Goal: Task Accomplishment & Management: Manage account settings

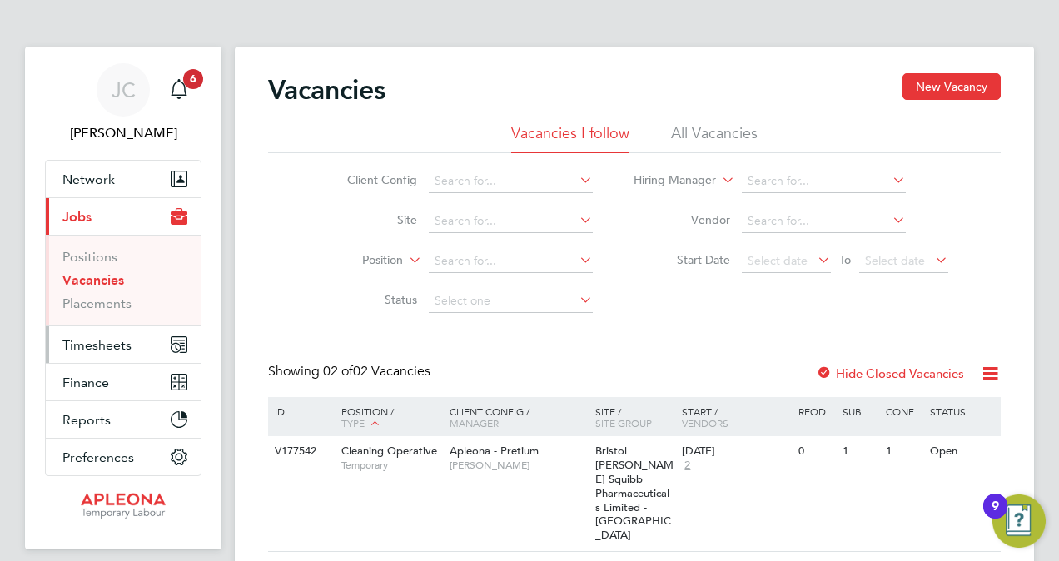
click at [97, 343] on span "Timesheets" at bounding box center [96, 345] width 69 height 16
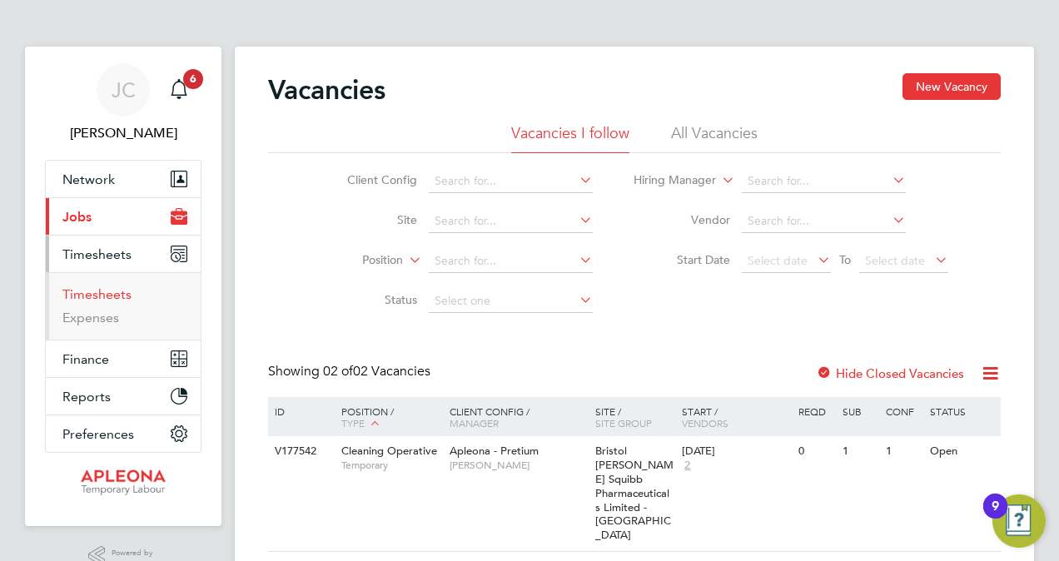
click at [100, 294] on link "Timesheets" at bounding box center [96, 294] width 69 height 16
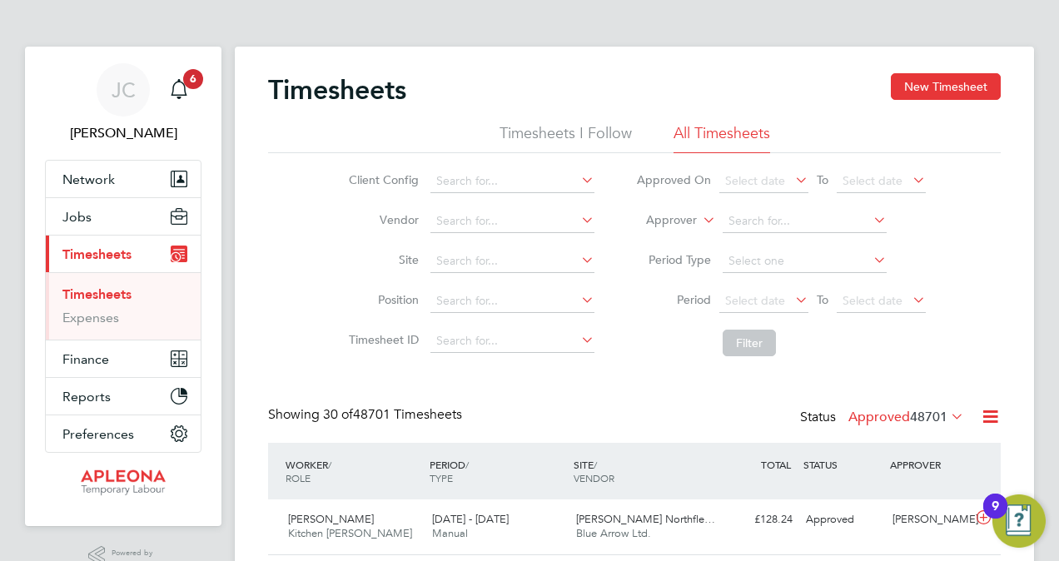
click at [578, 181] on icon at bounding box center [578, 179] width 0 height 23
type input "m"
click at [633, 303] on li "Period Select date To Select date" at bounding box center [780, 301] width 331 height 40
click at [578, 258] on icon at bounding box center [578, 259] width 0 height 23
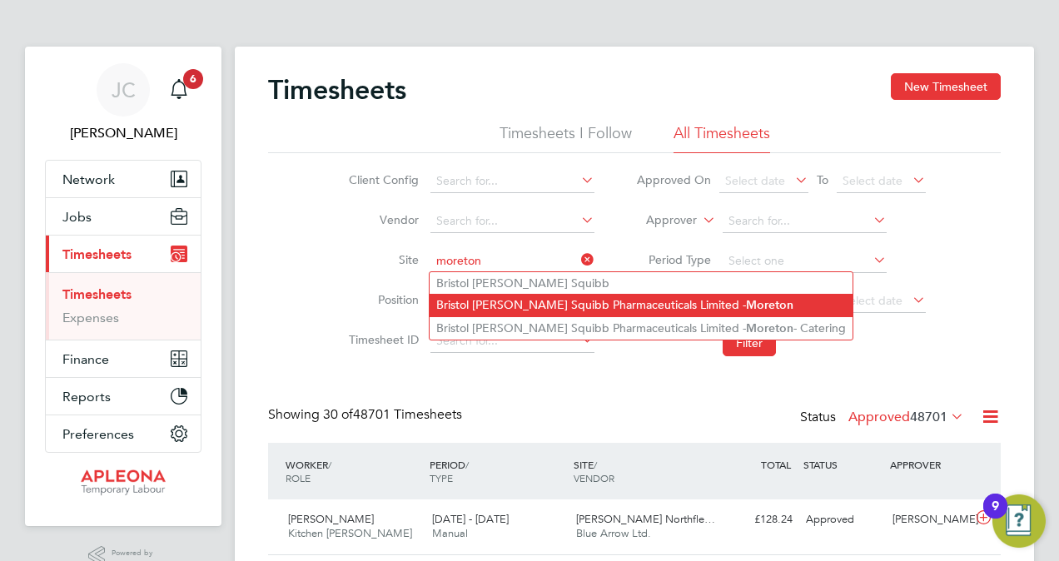
click at [746, 306] on b "Moreton" at bounding box center [769, 305] width 47 height 14
type input "Bristol [PERSON_NAME] Squibb Pharmaceuticals Limited - [GEOGRAPHIC_DATA]"
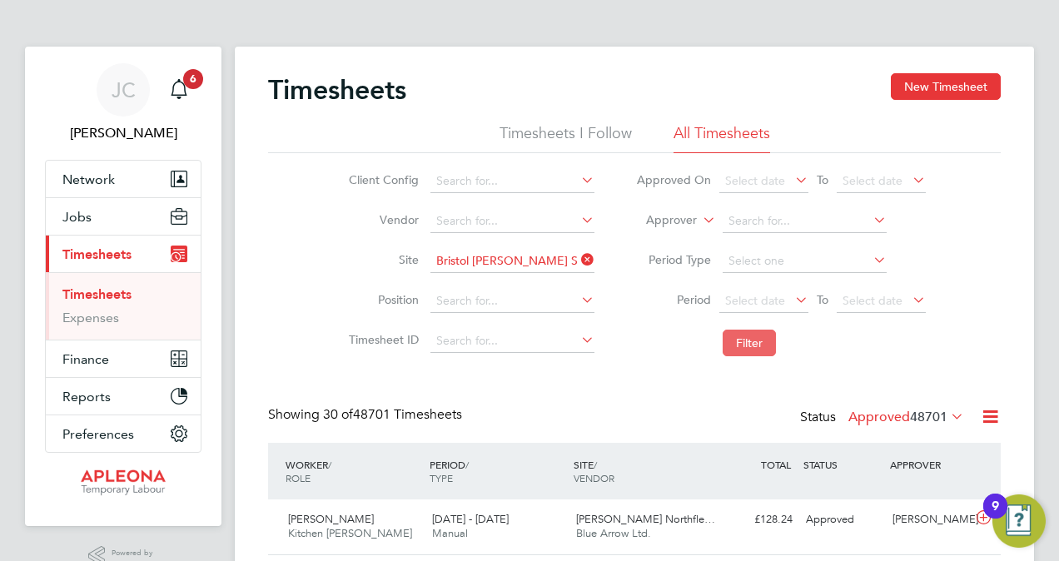
click at [726, 340] on button "Filter" at bounding box center [749, 343] width 53 height 27
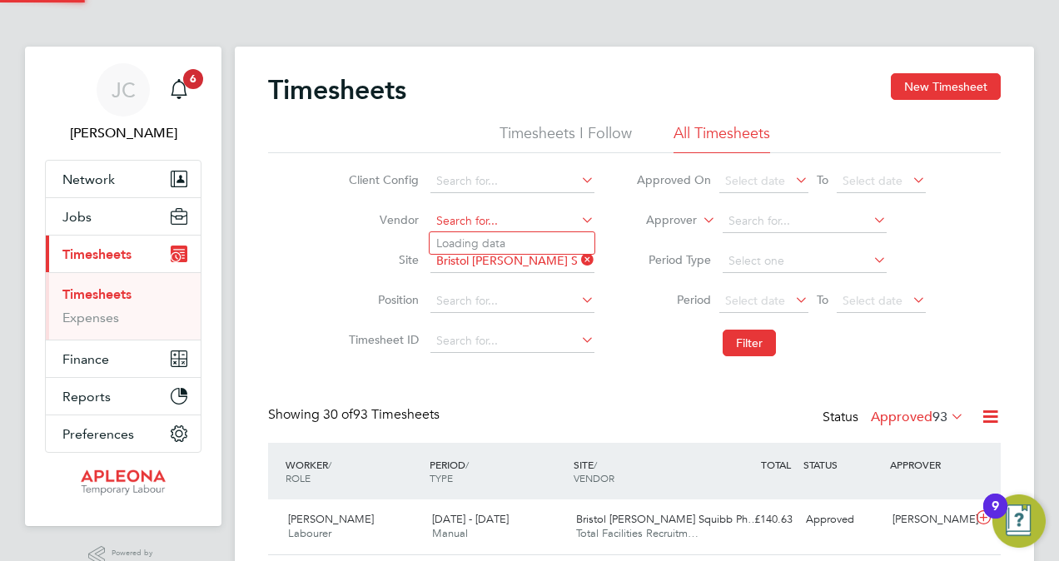
click at [538, 221] on input at bounding box center [512, 221] width 164 height 23
click at [548, 241] on li "Total Facilities Recruitment Limited" at bounding box center [527, 243] width 195 height 22
type input "Total Facilities Recruitment Limited"
click at [733, 345] on button "Filter" at bounding box center [749, 343] width 53 height 27
click at [189, 77] on span "6" at bounding box center [193, 79] width 20 height 20
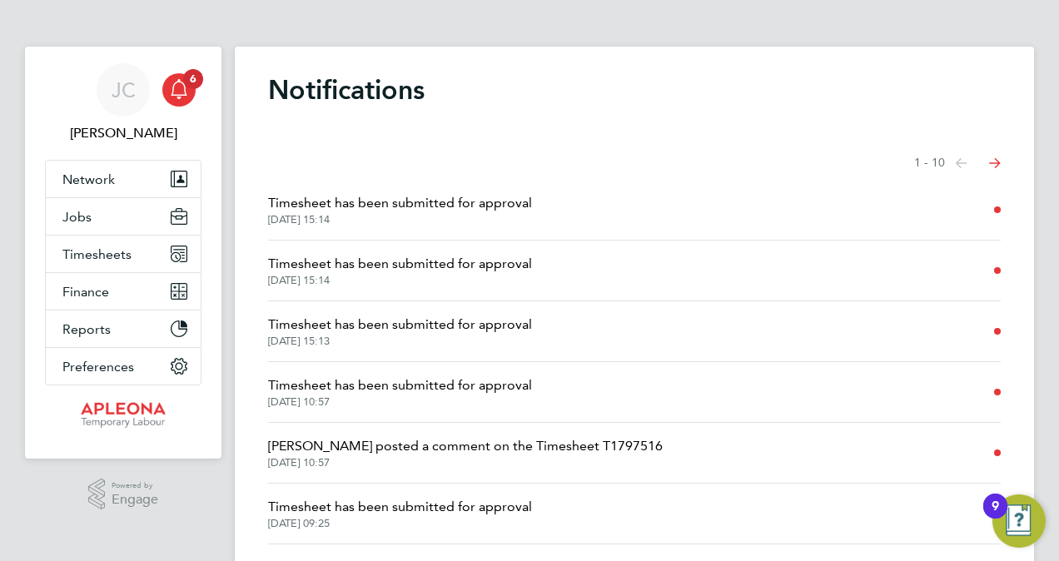
click at [394, 205] on span "Timesheet has been submitted for approval" at bounding box center [400, 203] width 264 height 20
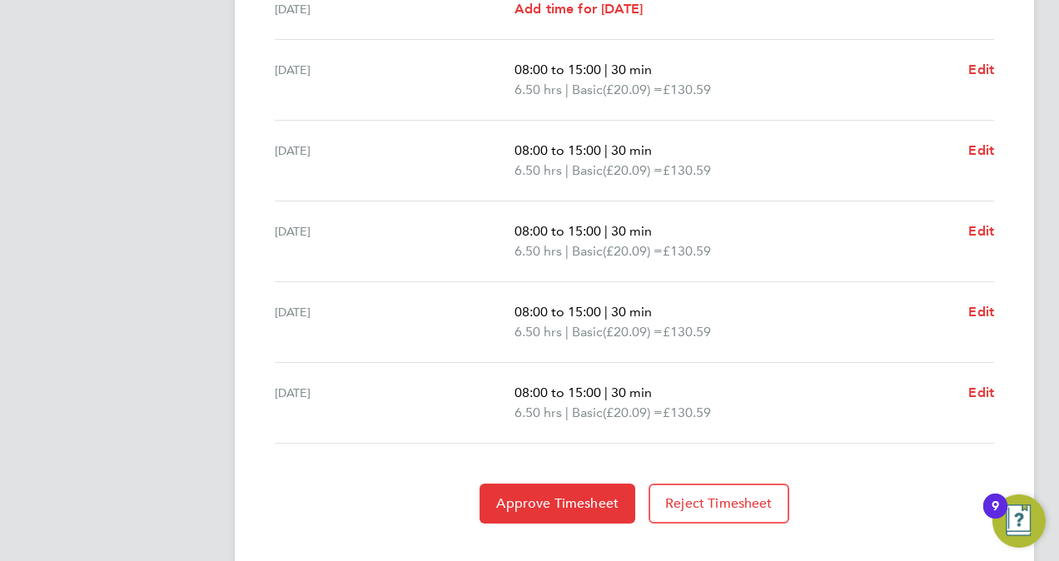
scroll to position [639, 0]
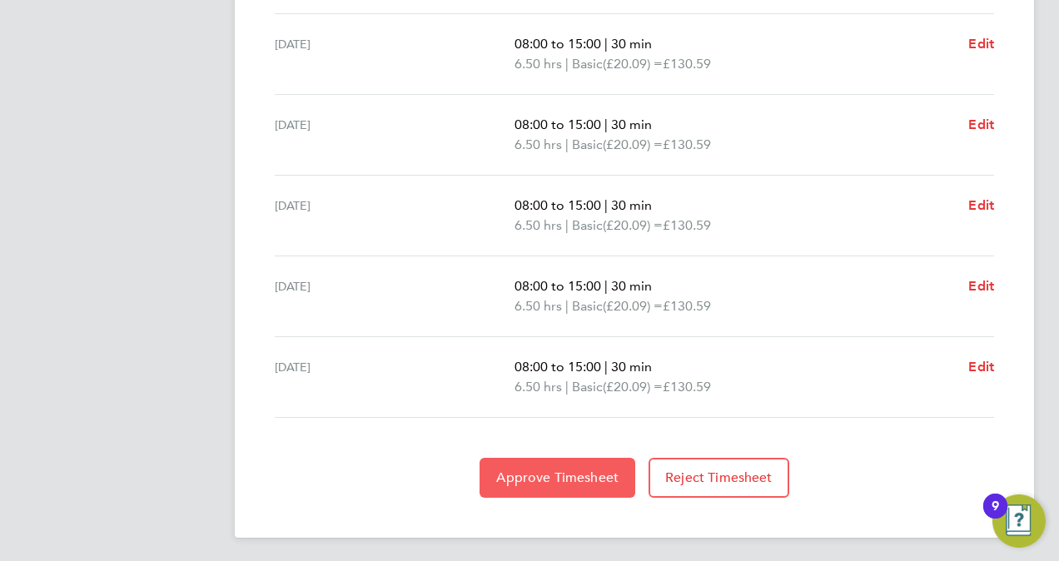
click at [512, 471] on span "Approve Timesheet" at bounding box center [557, 478] width 122 height 17
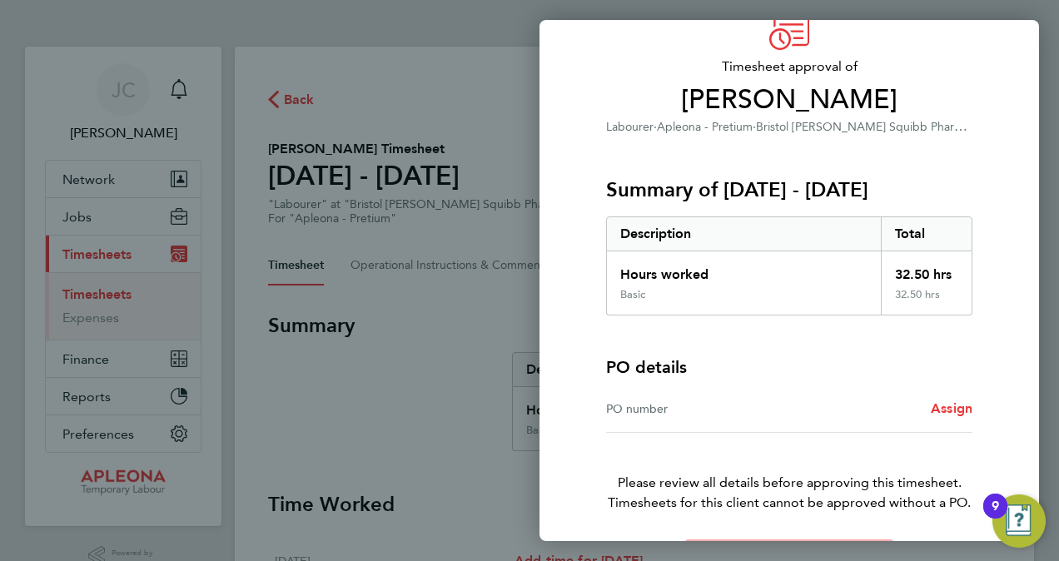
scroll to position [140, 0]
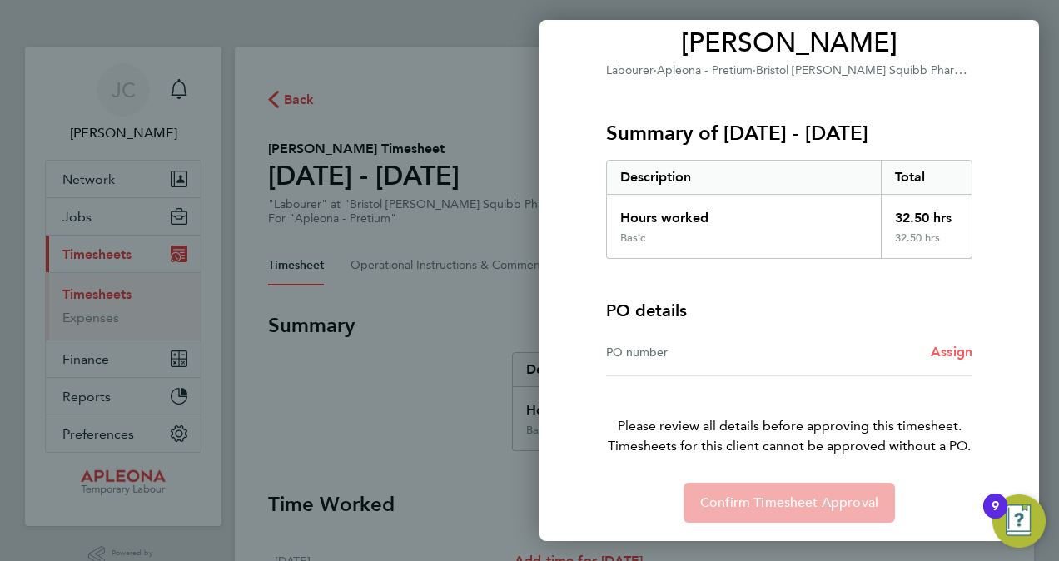
click at [938, 349] on span "Assign" at bounding box center [952, 352] width 42 height 16
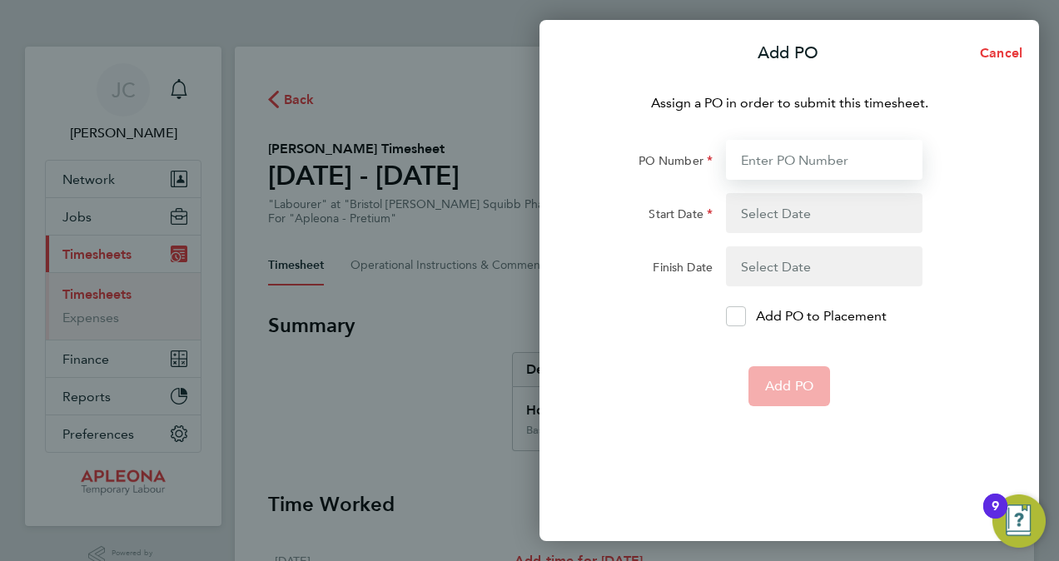
click at [745, 158] on input "PO Number" at bounding box center [824, 160] width 196 height 40
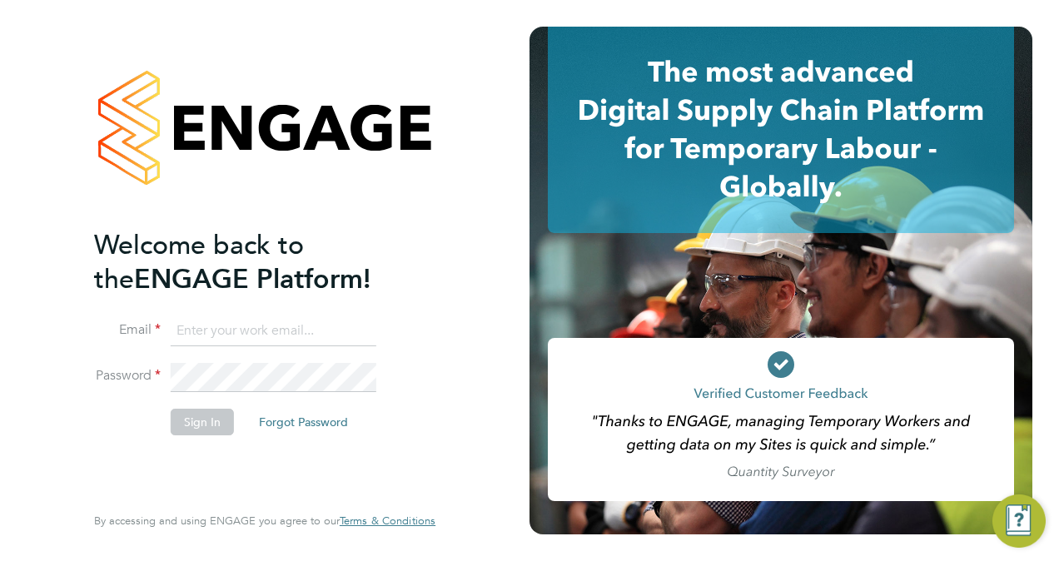
click at [191, 334] on input at bounding box center [274, 331] width 206 height 30
type input "Jackie.cheetham@bms.com"
click at [198, 421] on button "Sign In" at bounding box center [202, 422] width 63 height 27
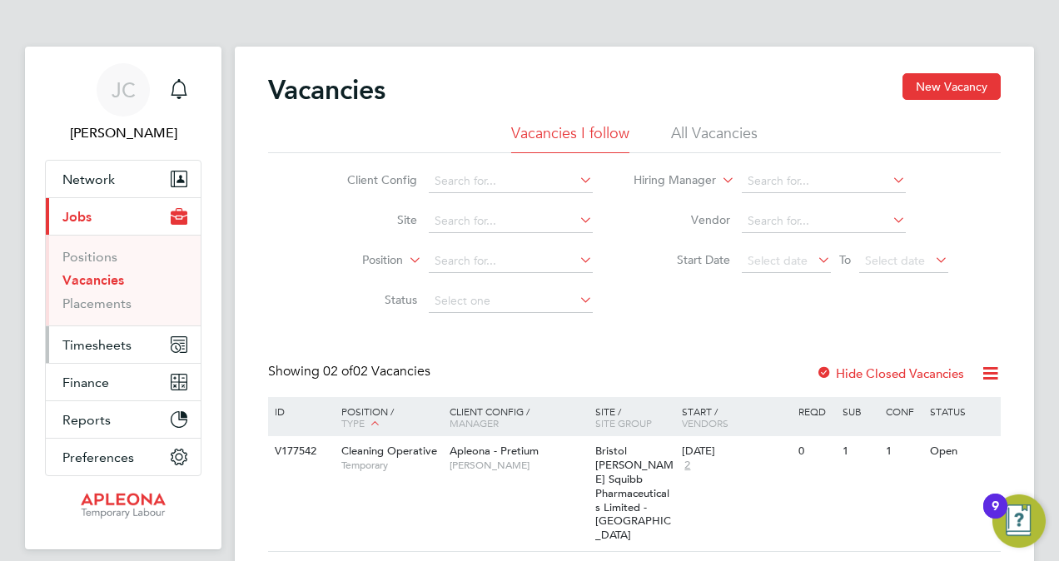
click at [67, 347] on span "Timesheets" at bounding box center [96, 345] width 69 height 16
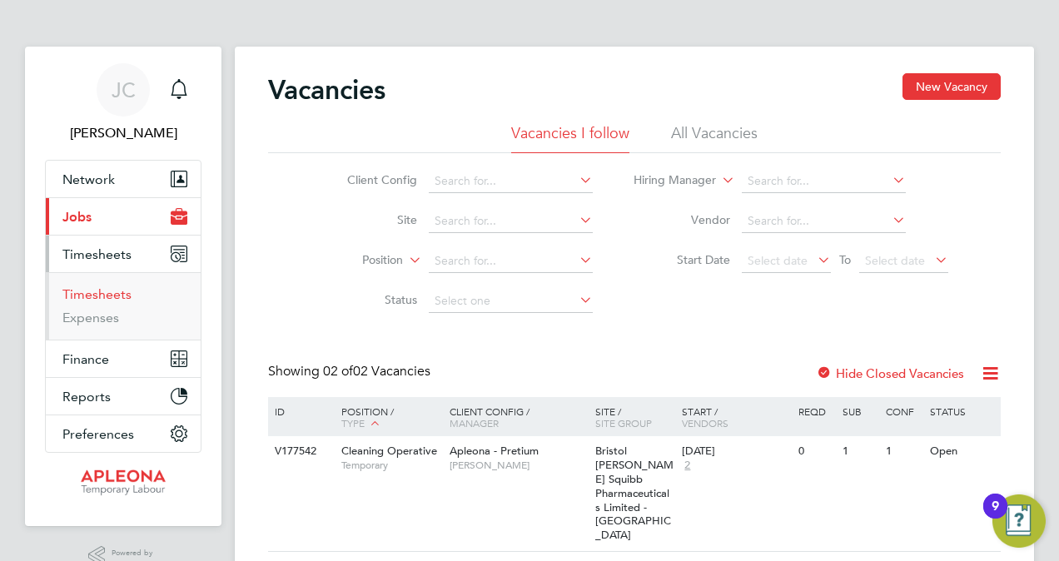
click at [100, 291] on link "Timesheets" at bounding box center [96, 294] width 69 height 16
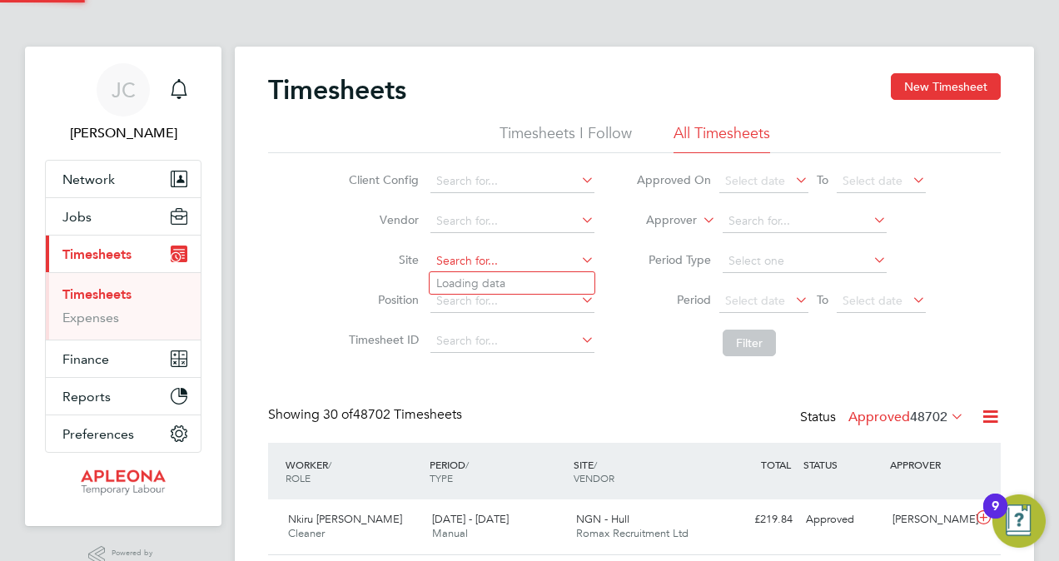
click at [523, 256] on input at bounding box center [512, 261] width 164 height 23
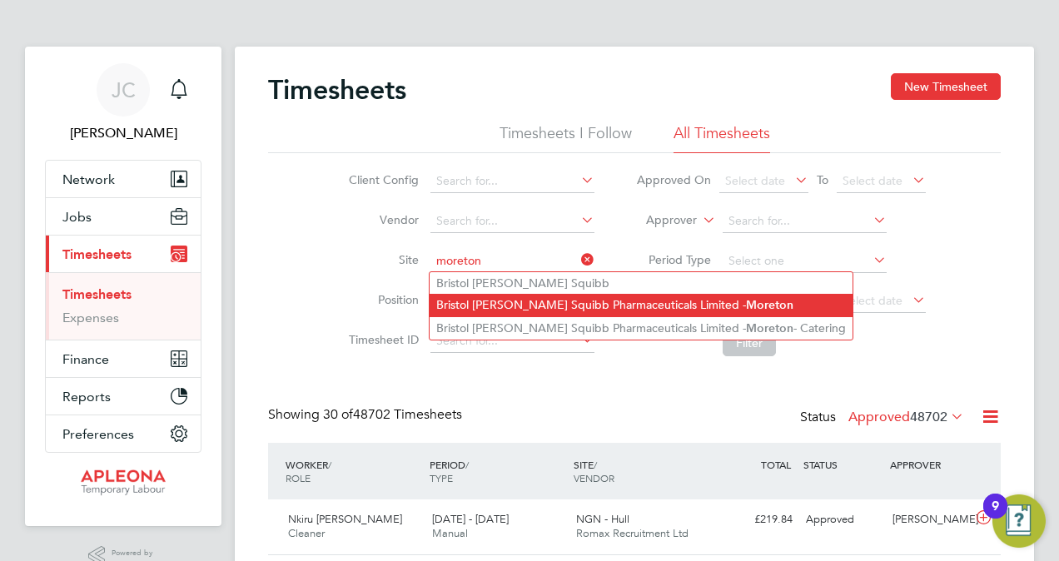
click at [604, 306] on li "Bristol Myers Squibb Pharmaceuticals Limited - Moreton" at bounding box center [641, 305] width 423 height 22
type input "Bristol [PERSON_NAME] Squibb Pharmaceuticals Limited - [GEOGRAPHIC_DATA]"
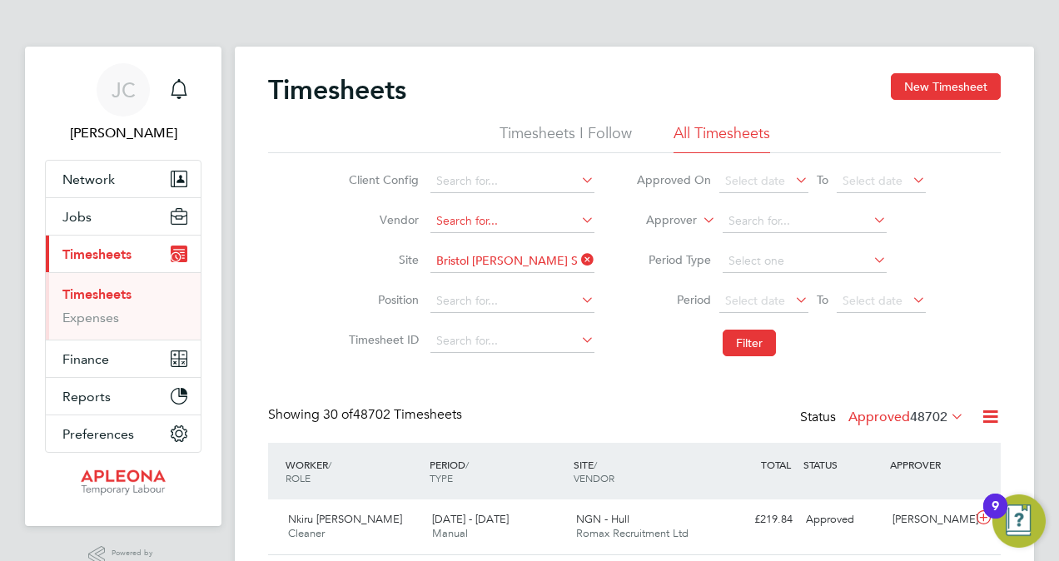
click at [475, 217] on input at bounding box center [512, 221] width 164 height 23
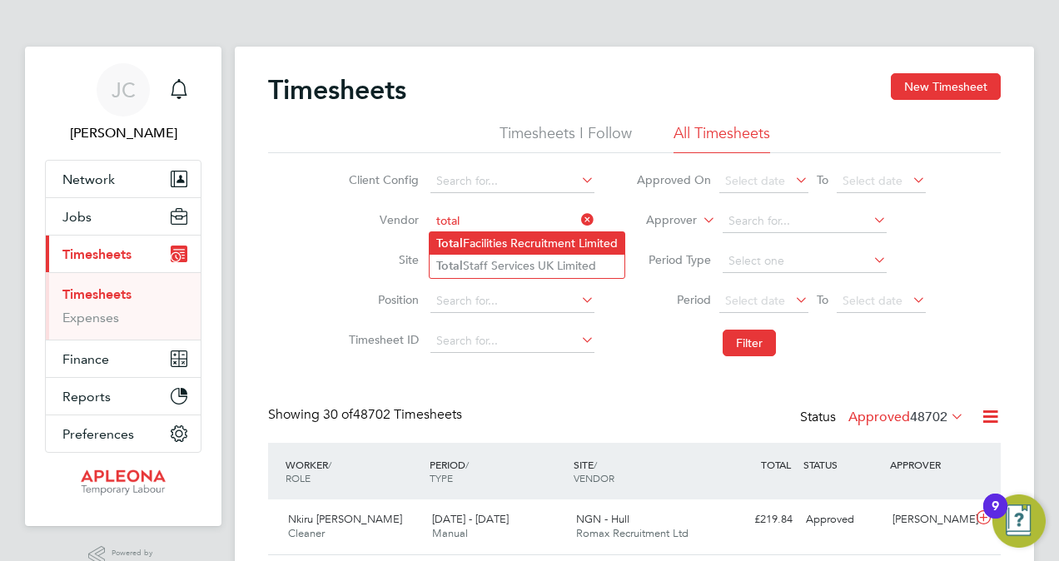
click at [484, 240] on li "Total Facilities Recruitment Limited" at bounding box center [527, 243] width 195 height 22
type input "Total Facilities Recruitment Limited"
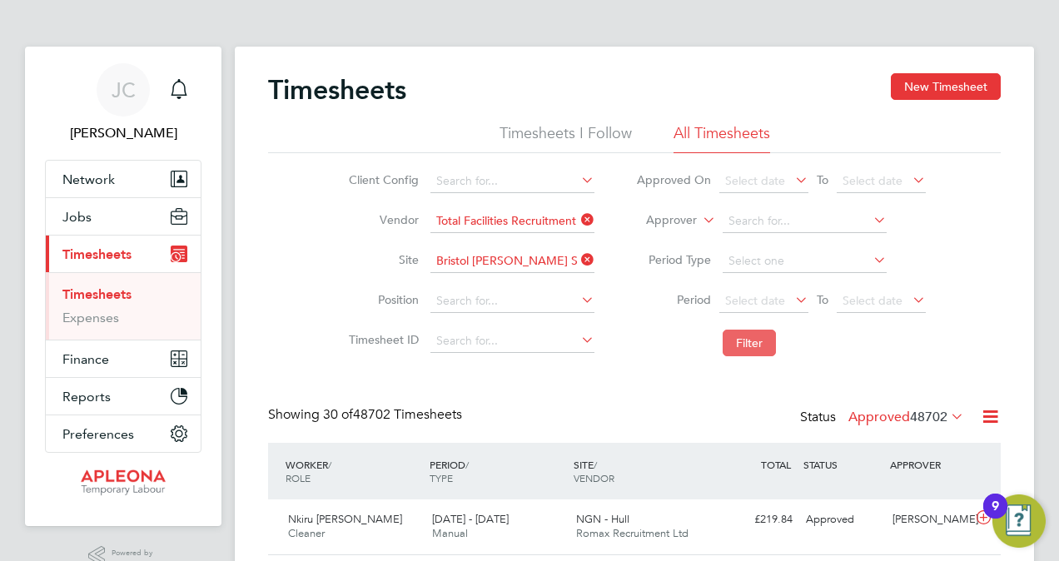
click at [743, 346] on button "Filter" at bounding box center [749, 343] width 53 height 27
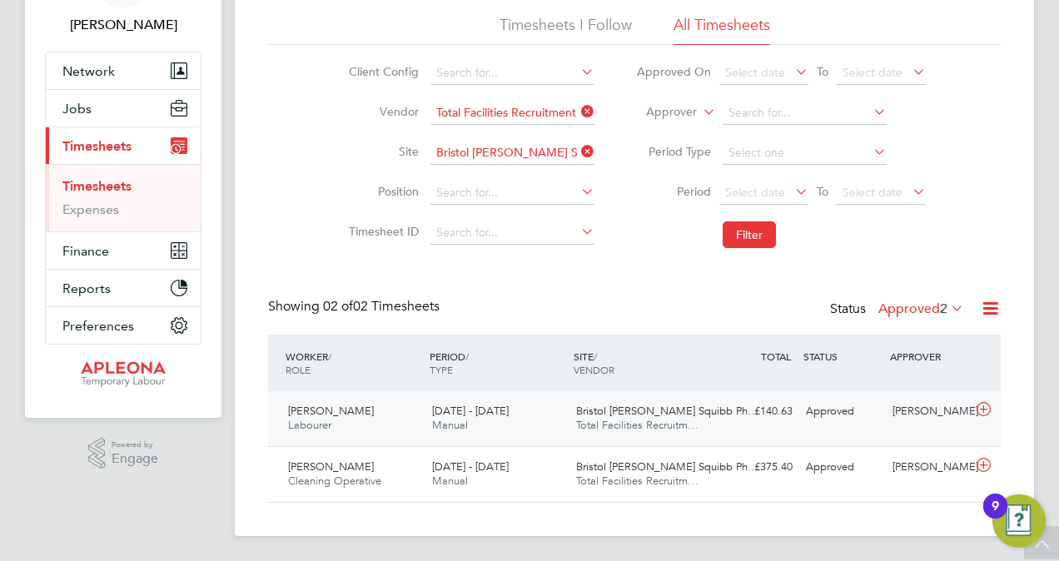
click at [333, 410] on span "Will Gordon" at bounding box center [331, 411] width 86 height 14
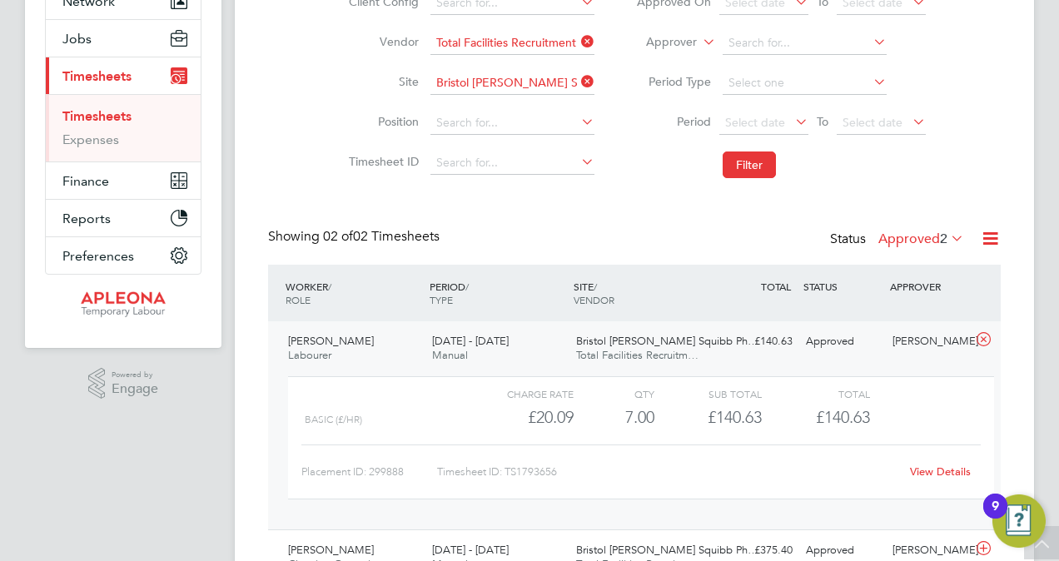
click at [118, 116] on link "Timesheets" at bounding box center [96, 116] width 69 height 16
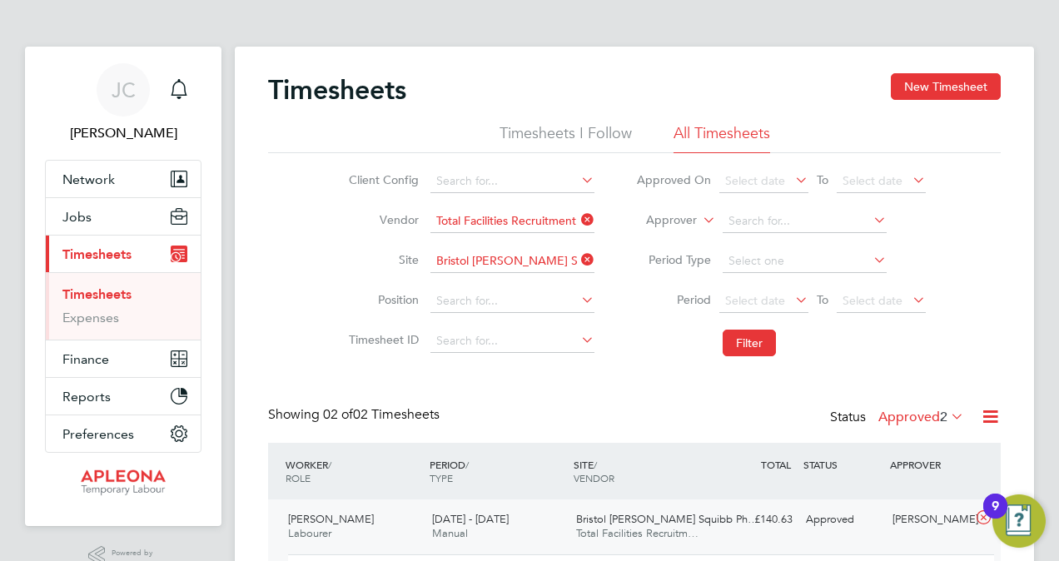
click at [947, 414] on icon at bounding box center [947, 416] width 0 height 23
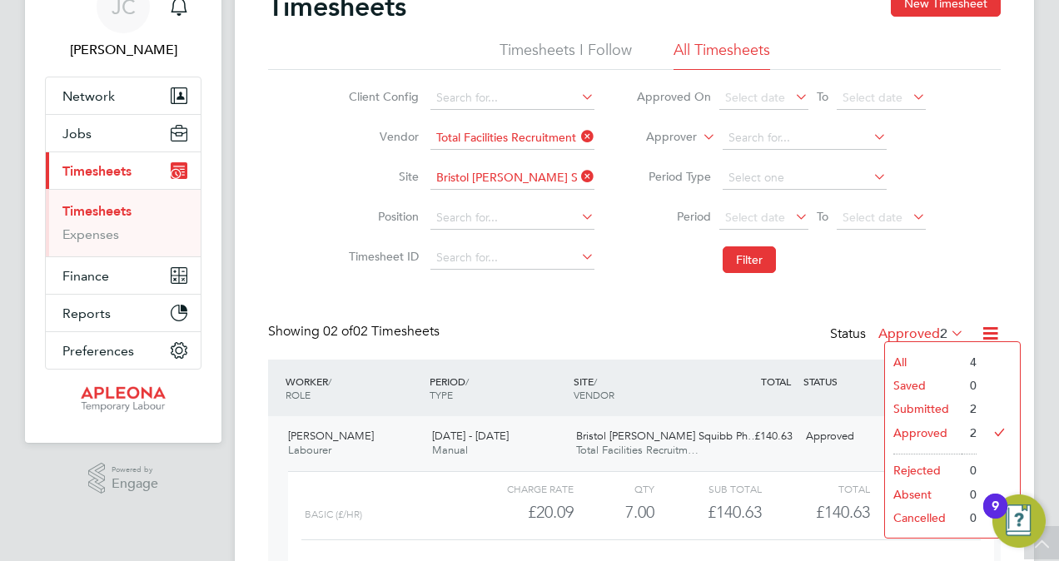
click at [907, 409] on li "Submitted" at bounding box center [923, 408] width 77 height 23
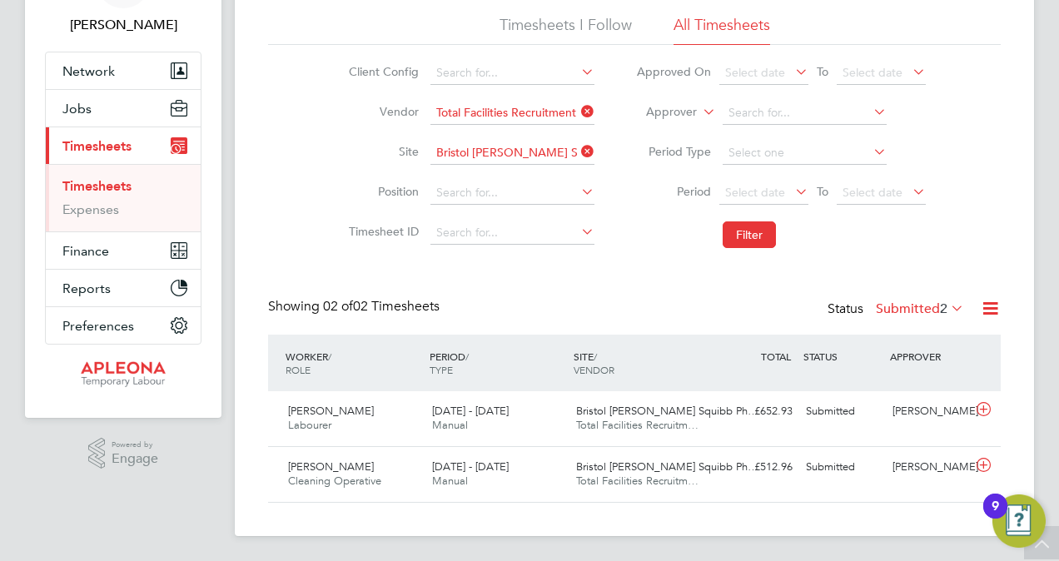
click at [947, 304] on icon at bounding box center [947, 307] width 0 height 23
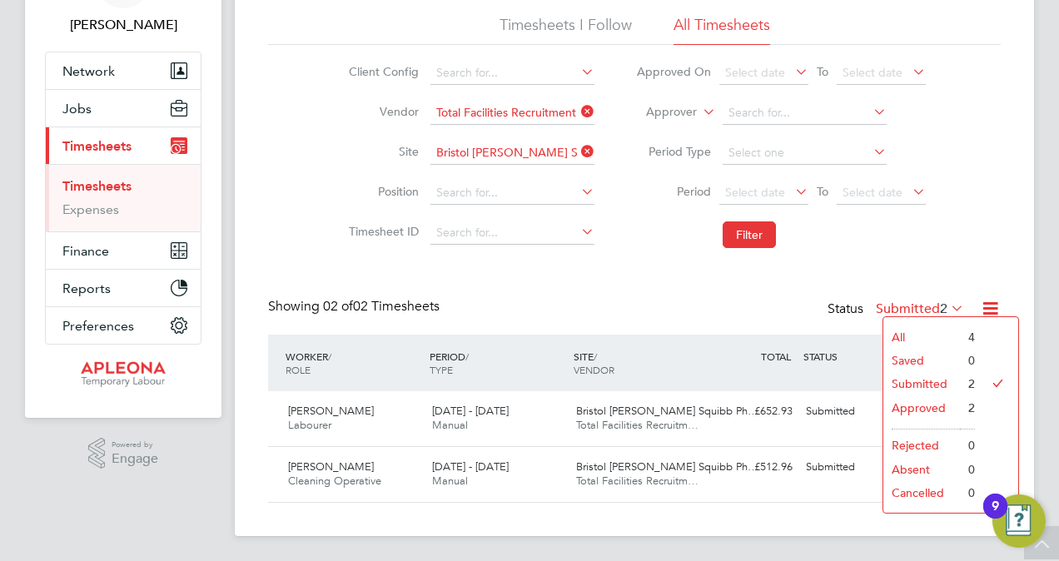
click at [902, 340] on li "All" at bounding box center [921, 337] width 77 height 23
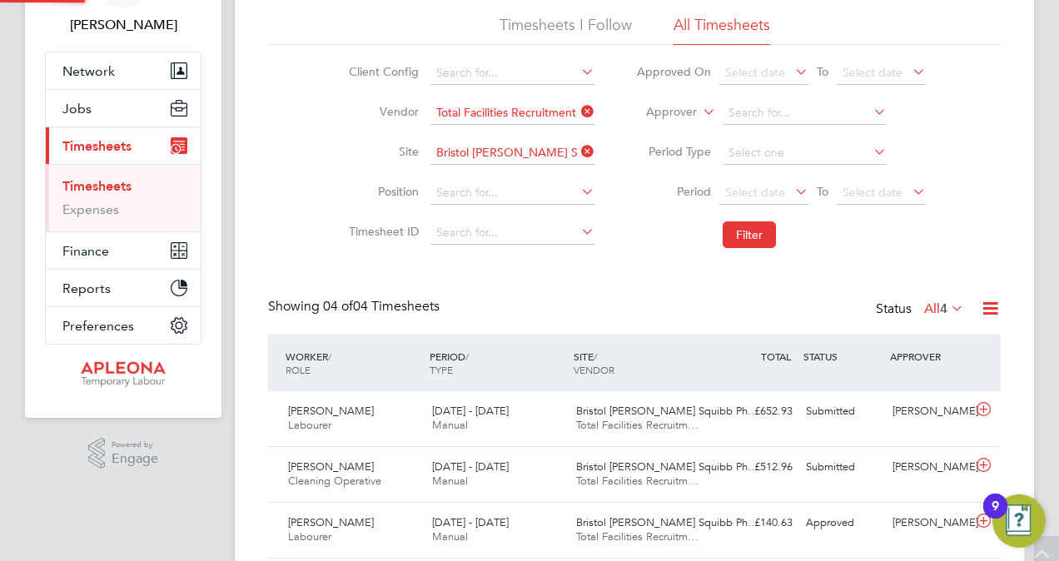
scroll to position [8, 8]
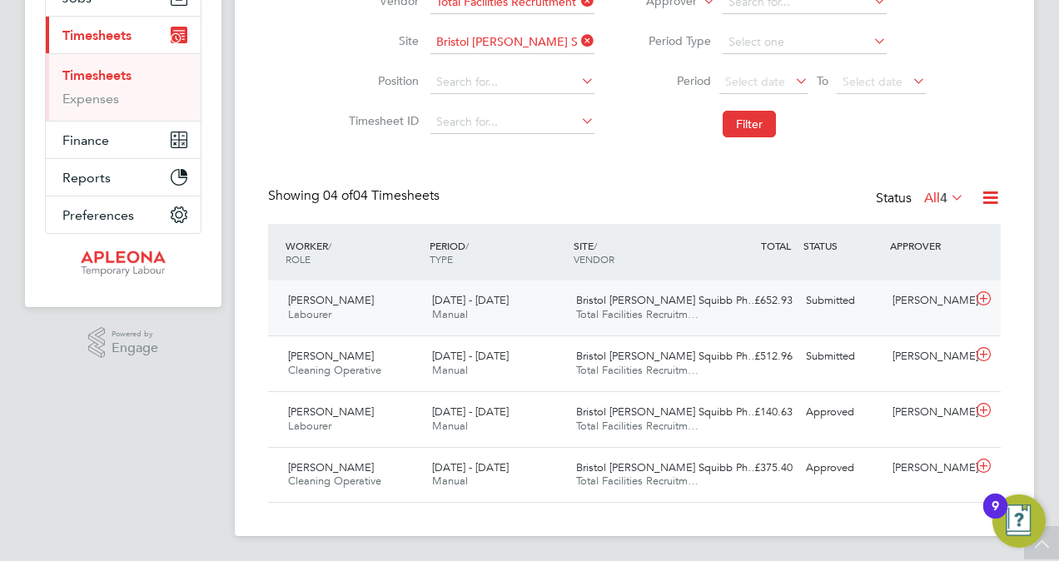
click at [321, 303] on span "Will Gordon" at bounding box center [331, 300] width 86 height 14
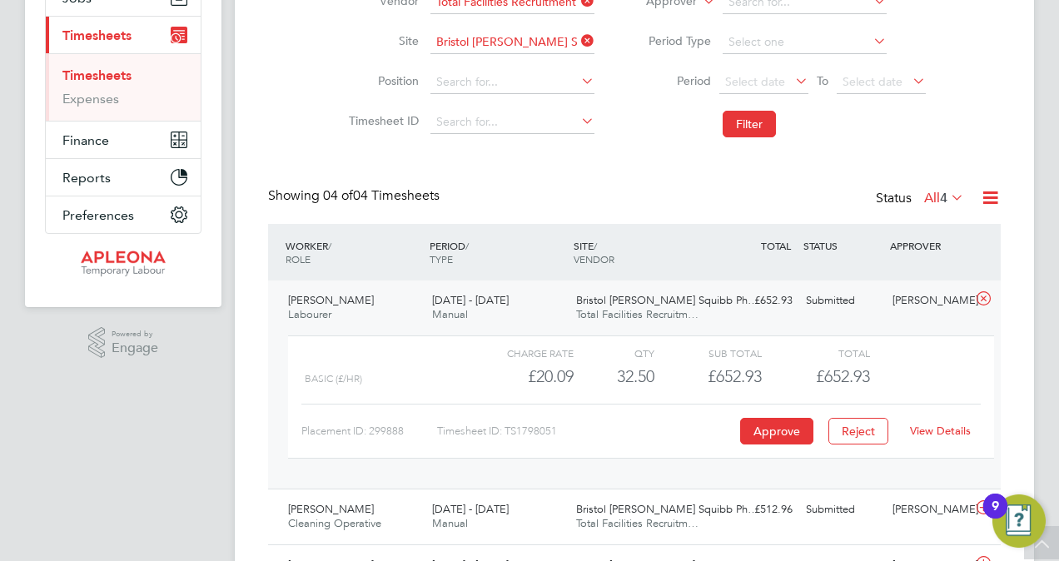
click at [926, 428] on link "View Details" at bounding box center [940, 431] width 61 height 14
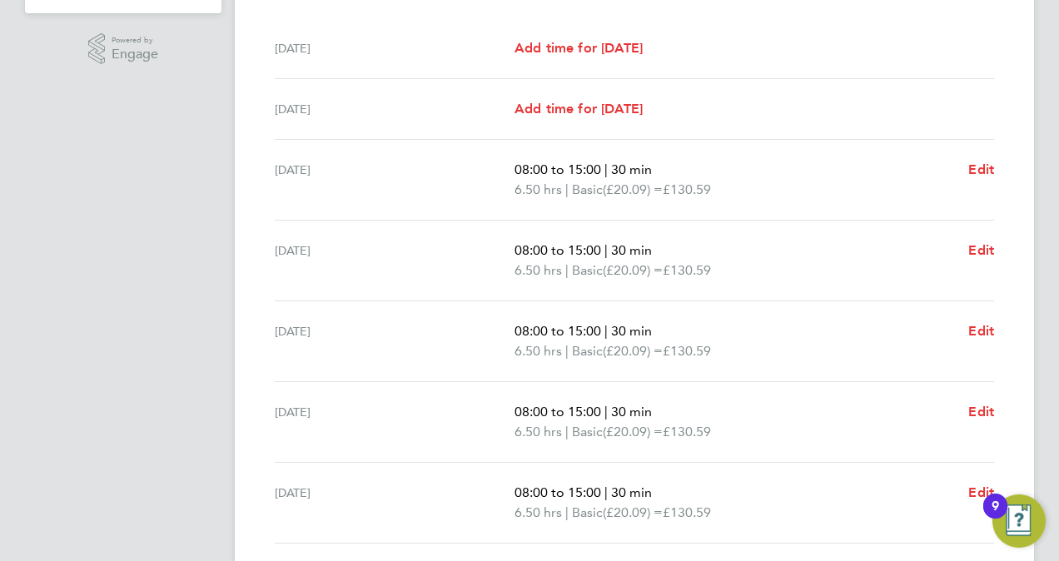
scroll to position [639, 0]
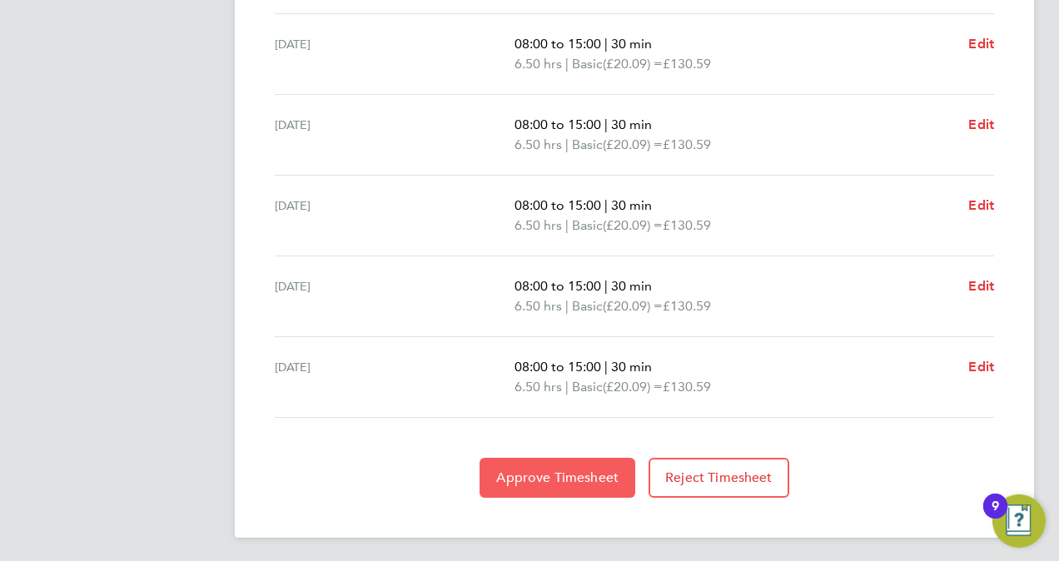
click at [553, 478] on span "Approve Timesheet" at bounding box center [557, 478] width 122 height 17
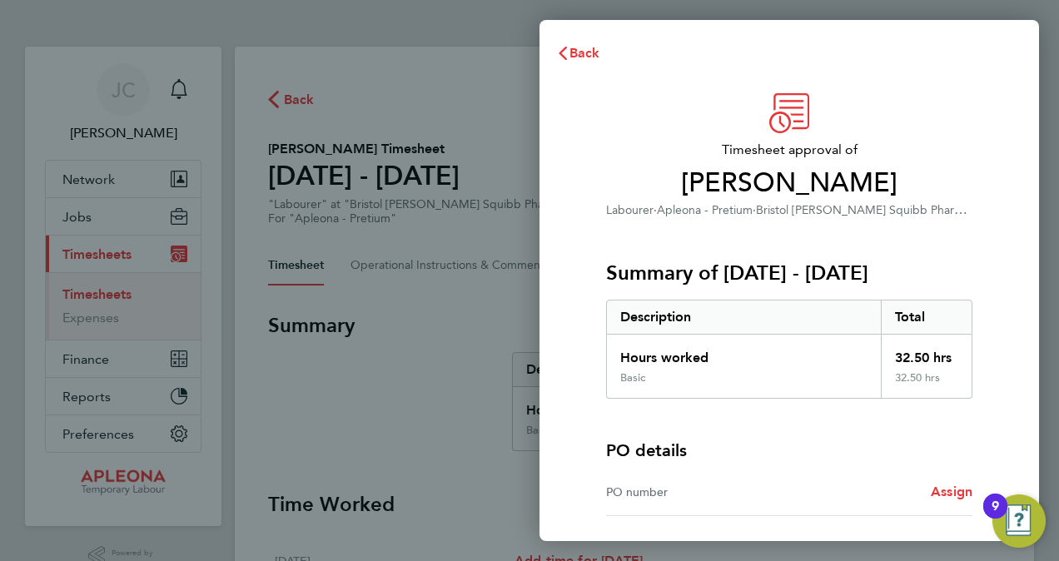
scroll to position [140, 0]
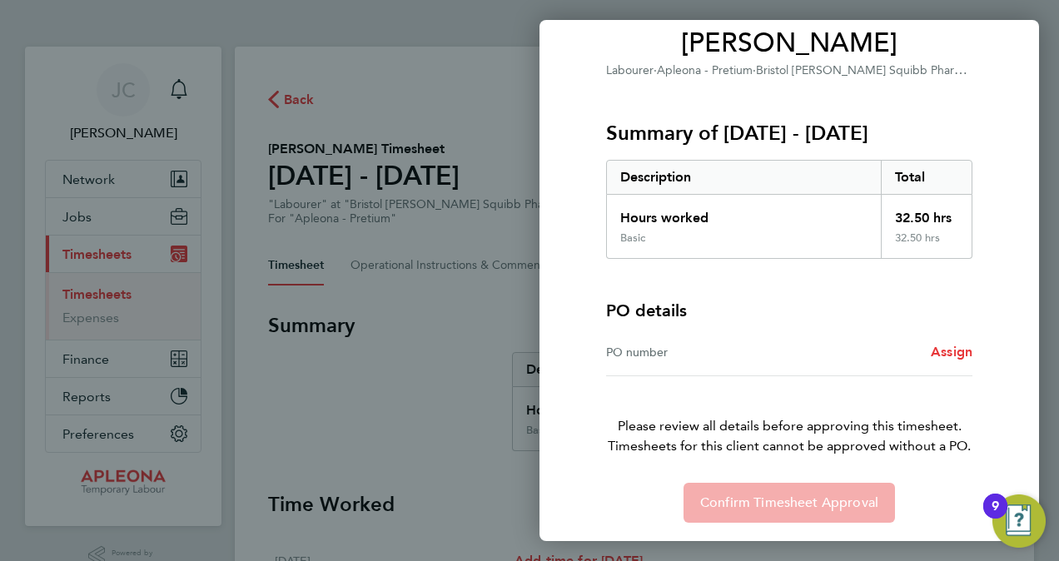
click at [624, 348] on div "PO number" at bounding box center [697, 352] width 183 height 20
click at [624, 349] on div "PO number" at bounding box center [697, 352] width 183 height 20
click at [940, 349] on span "Assign" at bounding box center [952, 352] width 42 height 16
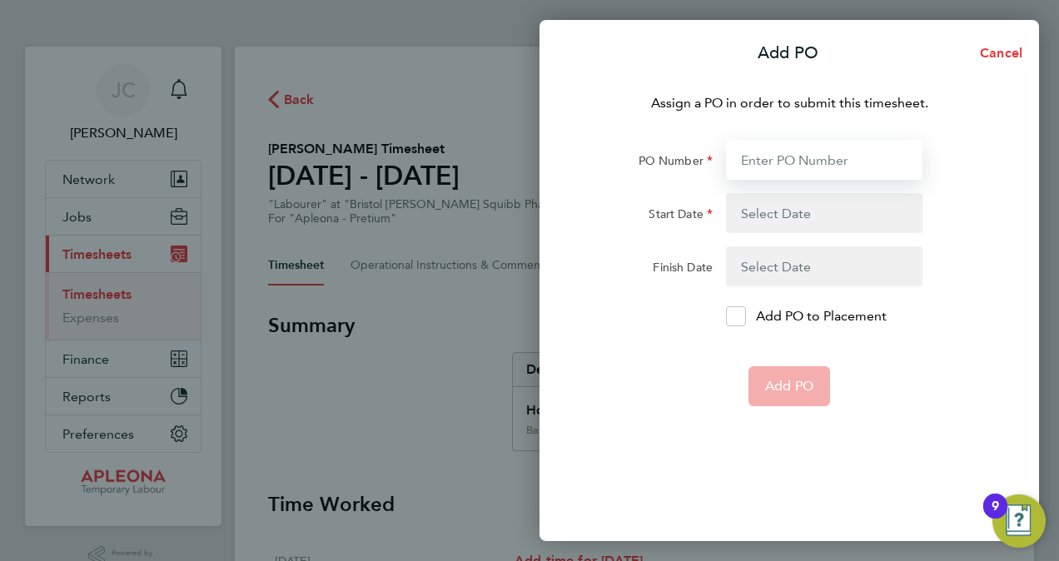
click at [773, 162] on input "PO Number" at bounding box center [824, 160] width 196 height 40
type input "PO2521540"
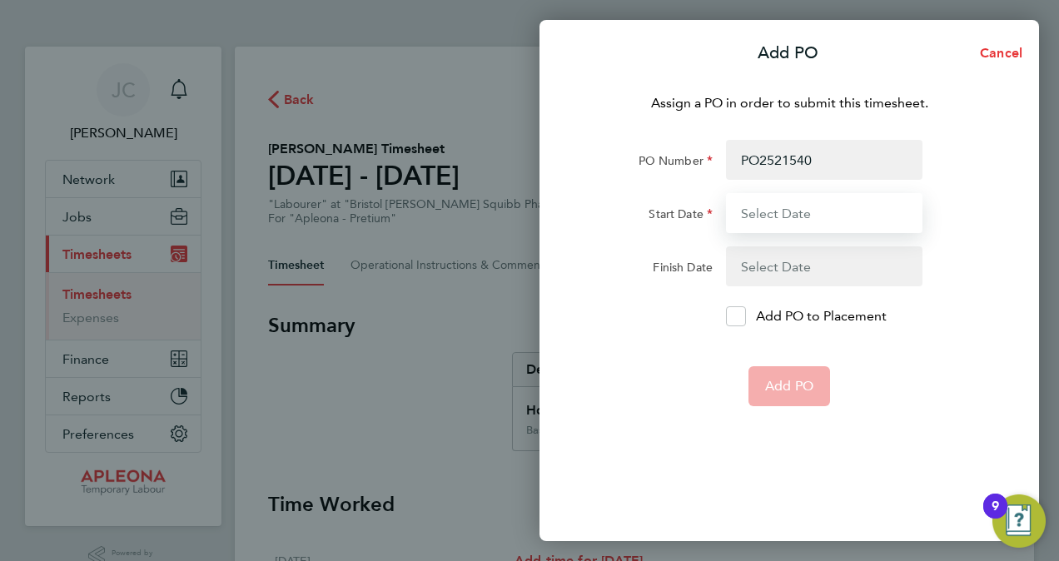
type input "01 Aug 25"
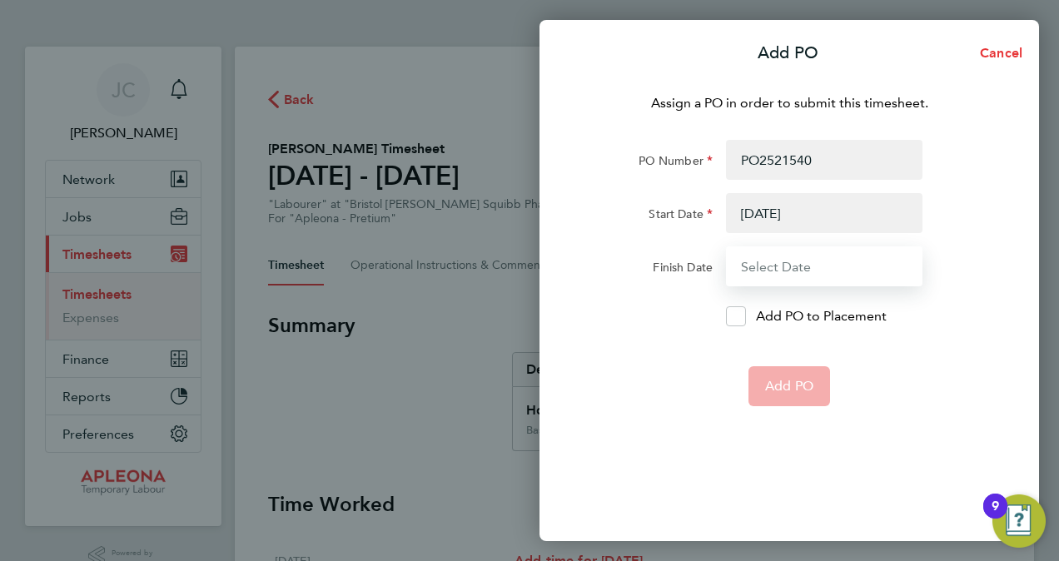
type input "27 Oct 25"
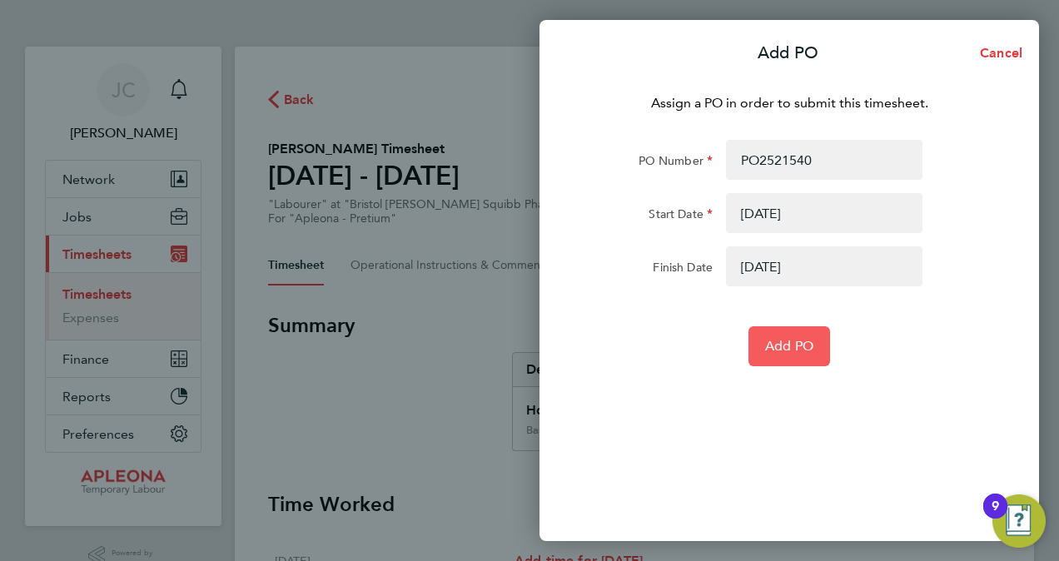
click at [763, 343] on button "Add PO" at bounding box center [789, 346] width 82 height 40
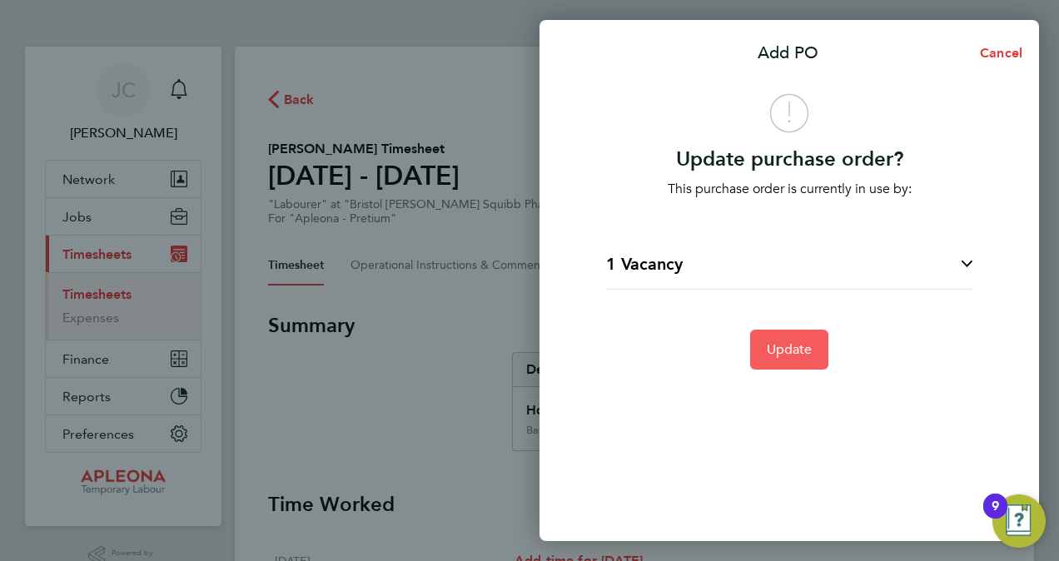
click at [793, 348] on span "Update" at bounding box center [790, 349] width 46 height 17
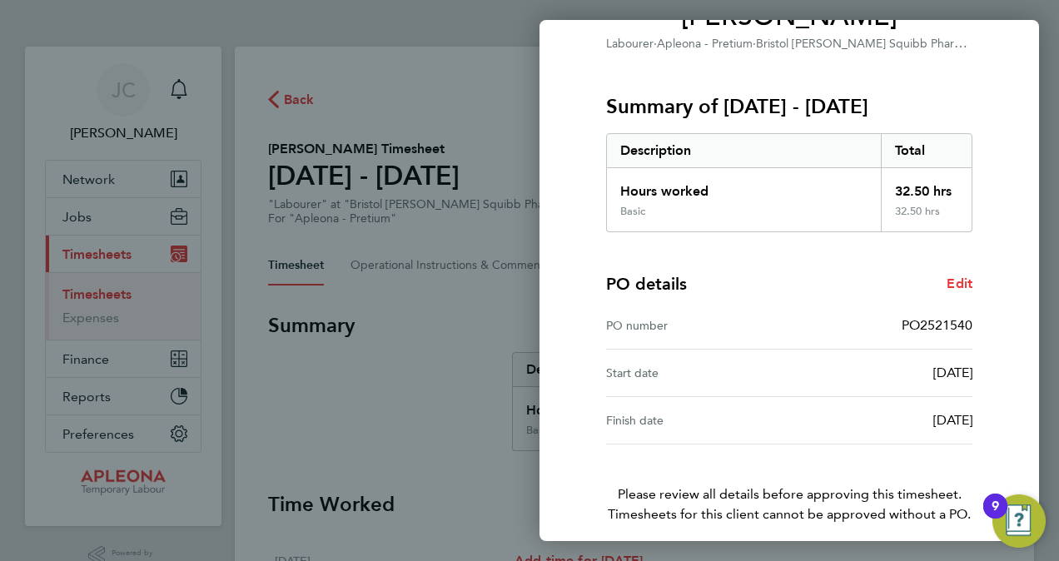
scroll to position [235, 0]
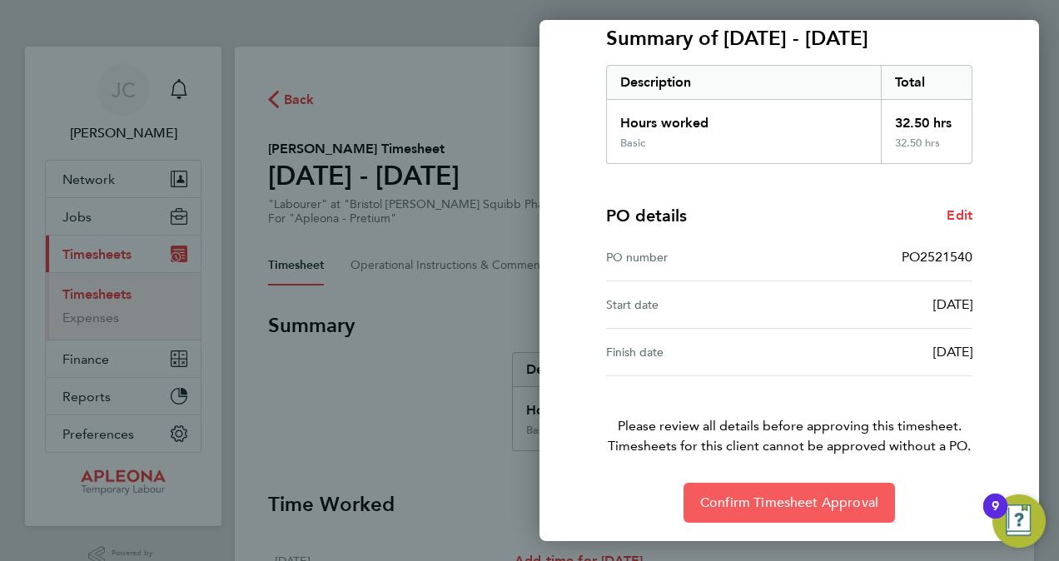
click at [778, 508] on span "Confirm Timesheet Approval" at bounding box center [789, 502] width 178 height 17
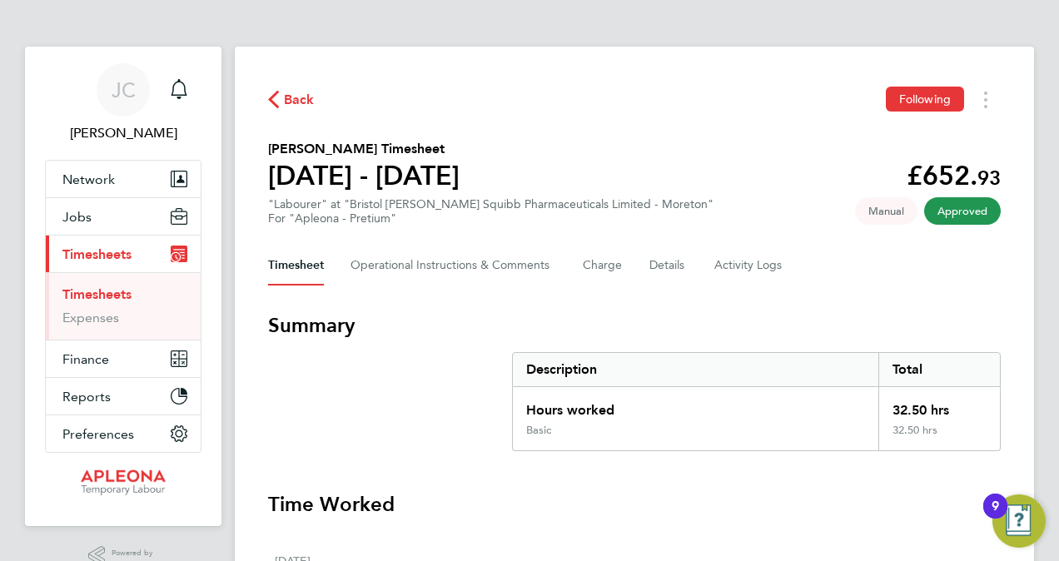
click at [87, 295] on link "Timesheets" at bounding box center [96, 294] width 69 height 16
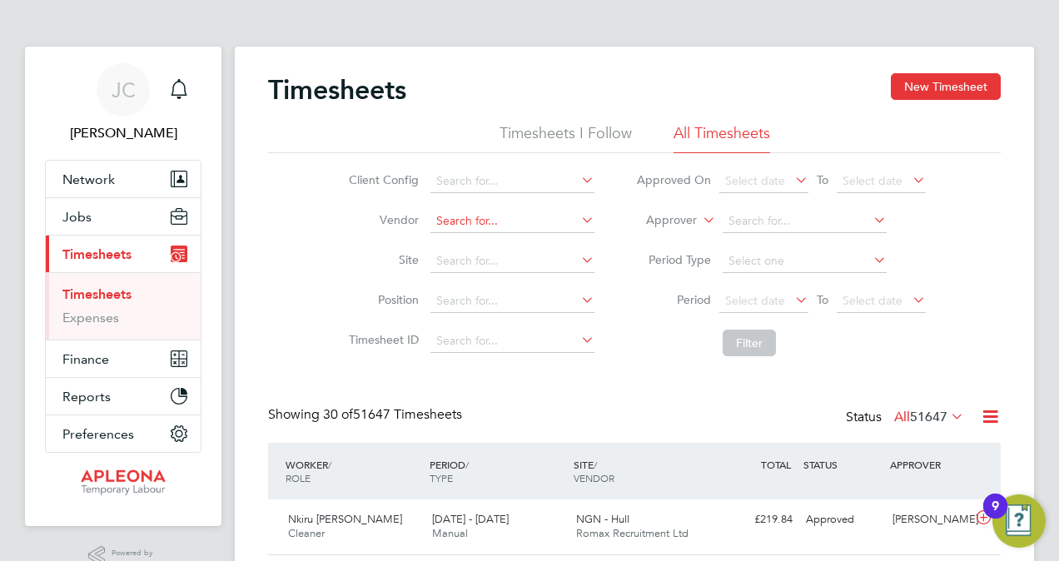
click at [474, 220] on input at bounding box center [512, 221] width 164 height 23
click at [559, 241] on li "Total Facilities Recruitment Limited" at bounding box center [527, 243] width 195 height 22
type input "Total Facilities Recruitment Limited"
click at [460, 253] on input at bounding box center [512, 261] width 164 height 23
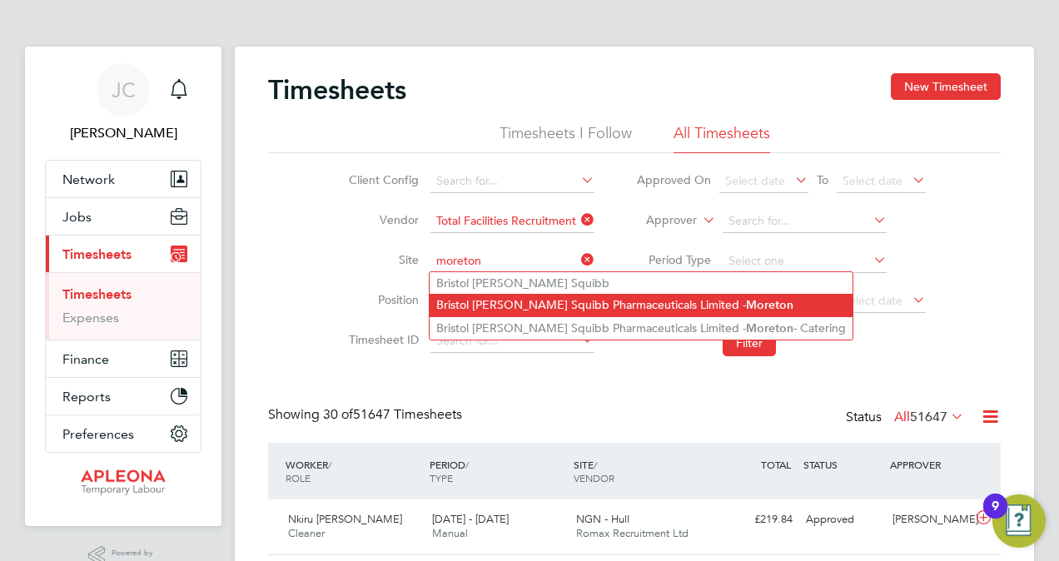
click at [501, 309] on li "Bristol Myers Squibb Pharmaceuticals Limited - Moreton" at bounding box center [641, 305] width 423 height 22
type input "Bristol [PERSON_NAME] Squibb Pharmaceuticals Limited - [GEOGRAPHIC_DATA]"
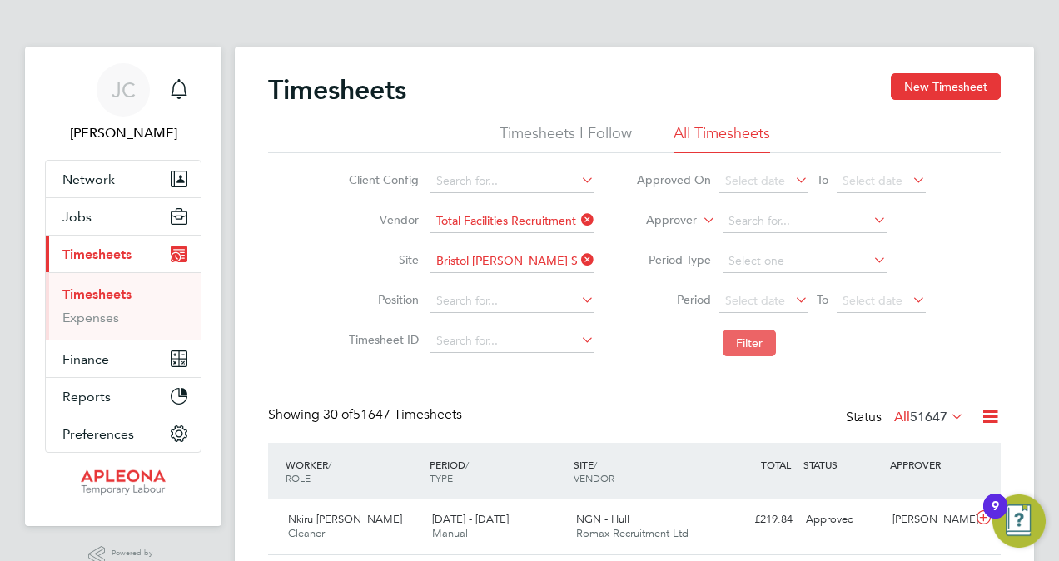
click at [746, 347] on button "Filter" at bounding box center [749, 343] width 53 height 27
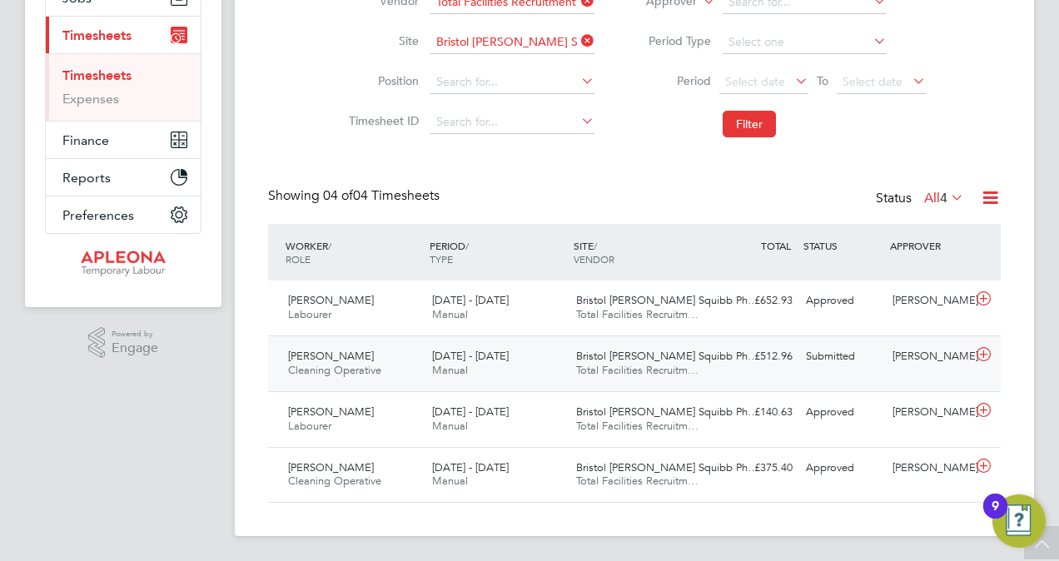
click at [348, 358] on span "[PERSON_NAME]" at bounding box center [331, 356] width 86 height 14
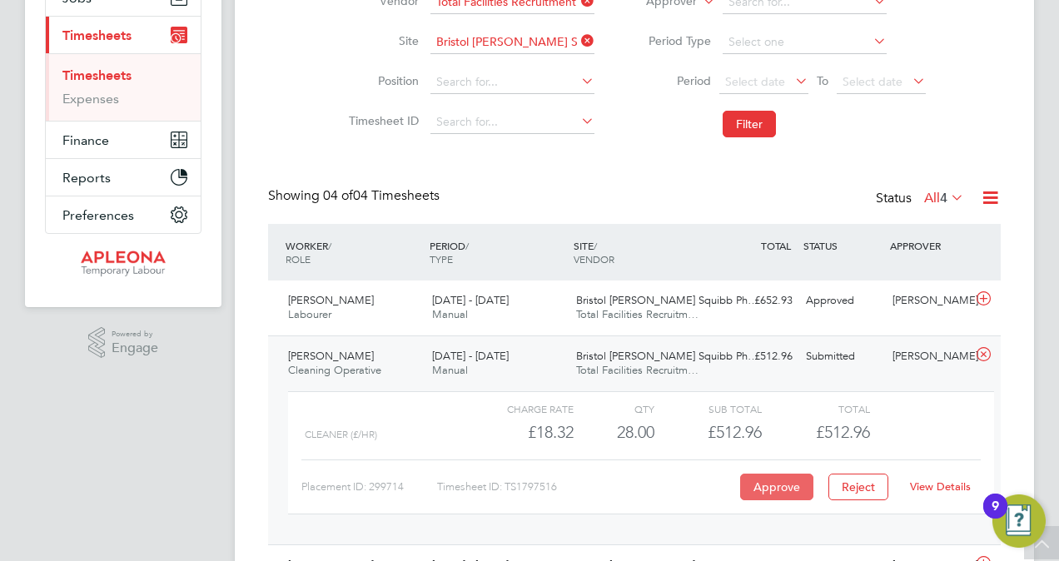
click at [763, 483] on button "Approve" at bounding box center [776, 487] width 73 height 27
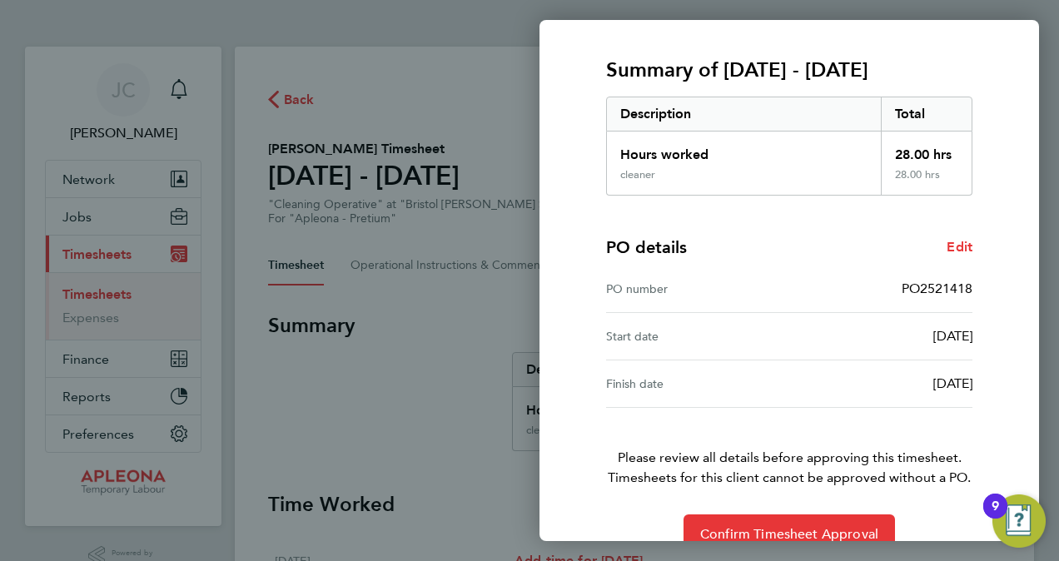
scroll to position [235, 0]
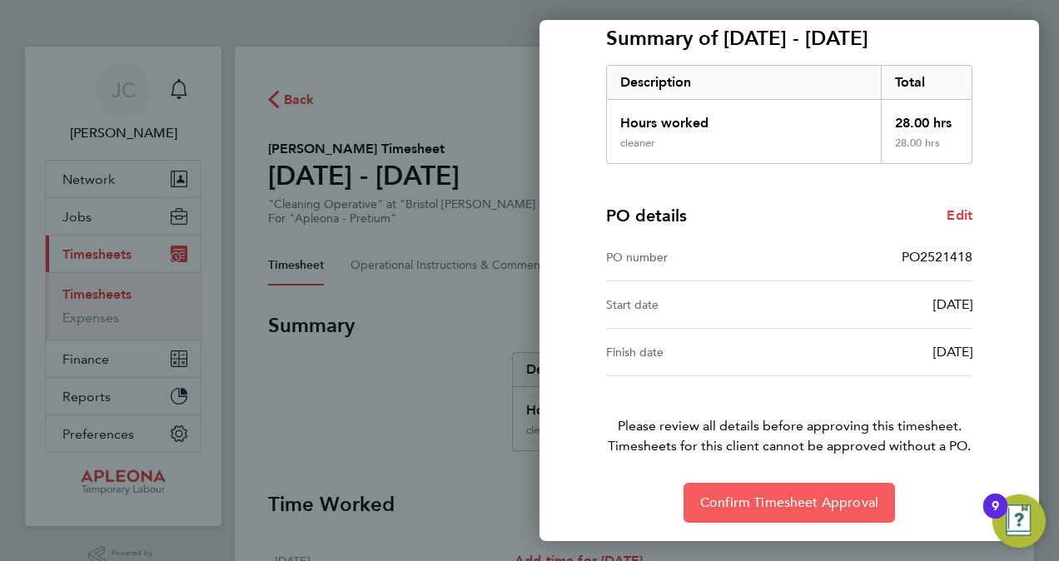
click at [728, 504] on span "Confirm Timesheet Approval" at bounding box center [789, 502] width 178 height 17
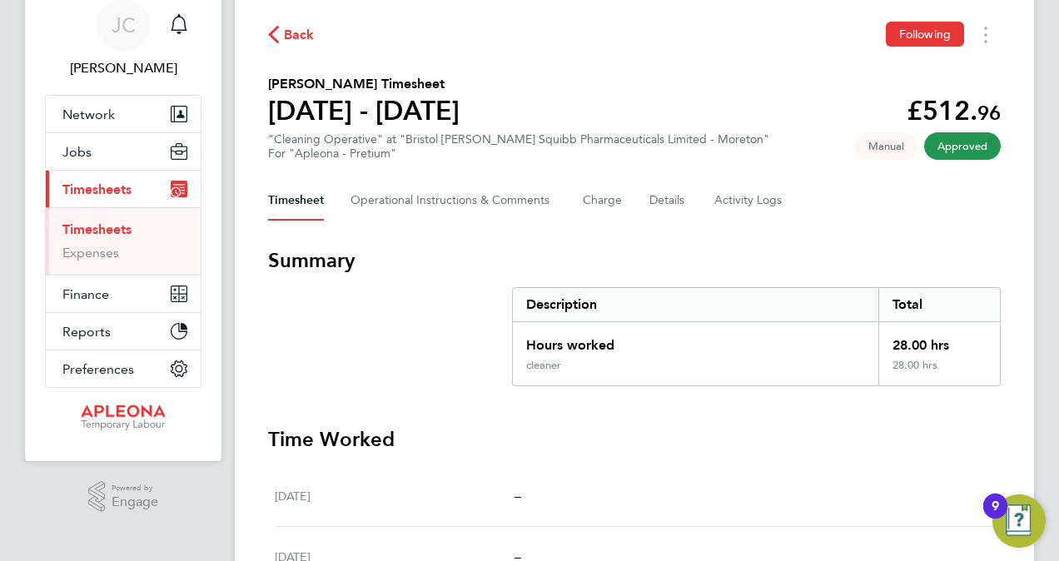
scroll to position [39, 0]
